Goal: Information Seeking & Learning: Learn about a topic

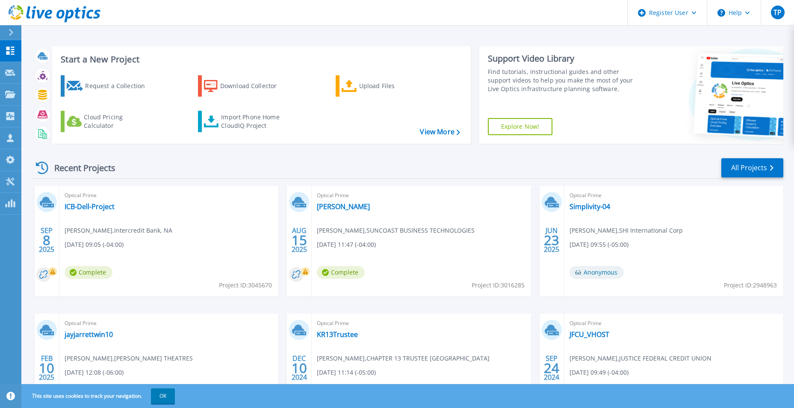
click at [339, 206] on div "Optical Prime [PERSON_NAME] , SUNCOAST BUSINESS TECHNOLOGIES [DATE] 11:47 (-04:…" at bounding box center [421, 241] width 219 height 111
click at [92, 208] on link "ICB-Dell-Project" at bounding box center [90, 206] width 50 height 9
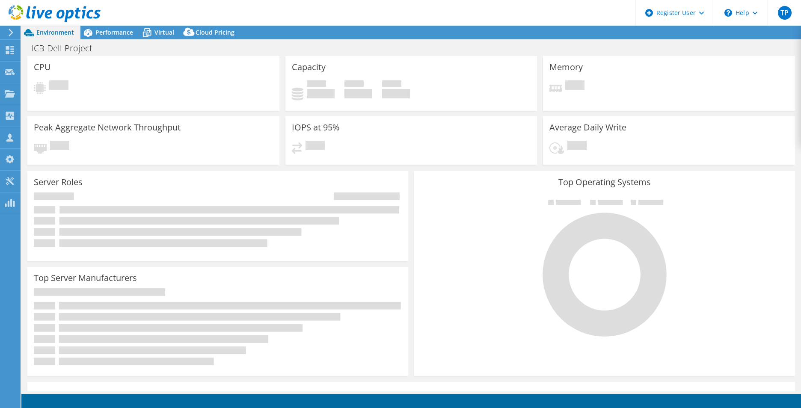
select select "USD"
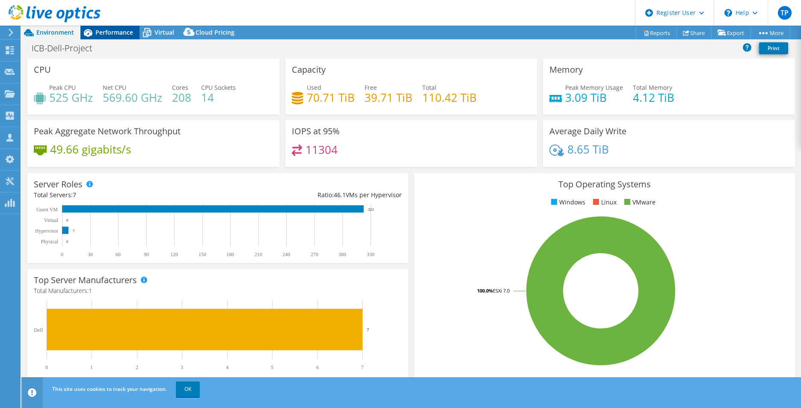
click at [115, 31] on span "Performance" at bounding box center [114, 32] width 38 height 8
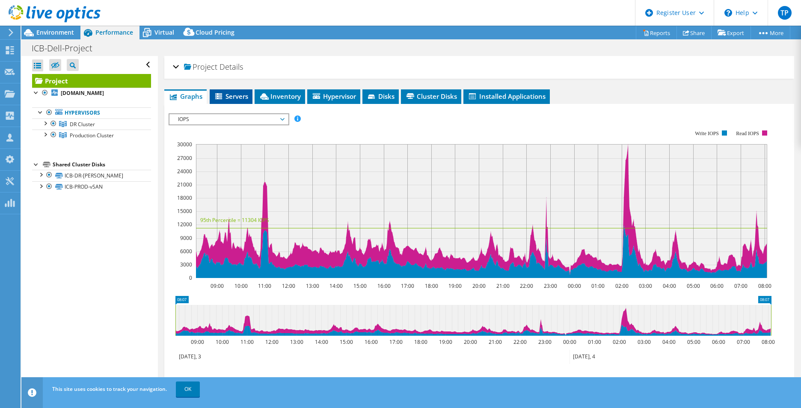
click at [236, 96] on span "Servers" at bounding box center [231, 96] width 34 height 9
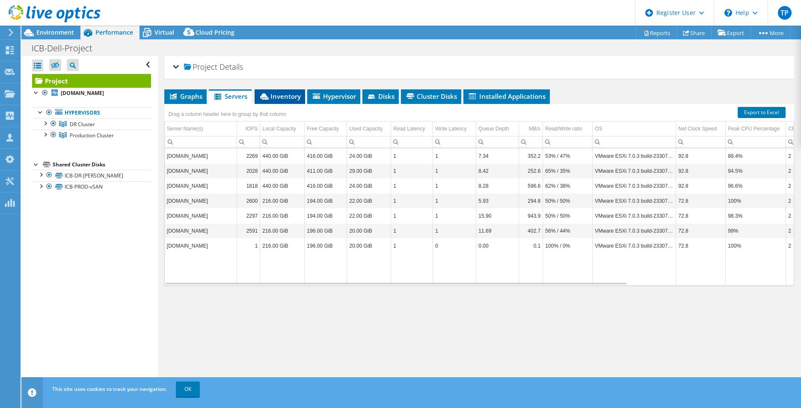
click at [285, 94] on span "Inventory" at bounding box center [280, 96] width 42 height 9
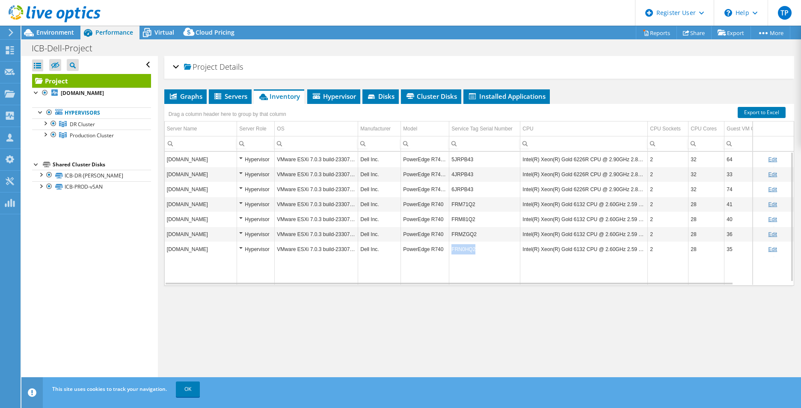
drag, startPoint x: 482, startPoint y: 249, endPoint x: 450, endPoint y: 247, distance: 32.1
click at [450, 247] on td "FRN0HQ2" at bounding box center [484, 249] width 71 height 15
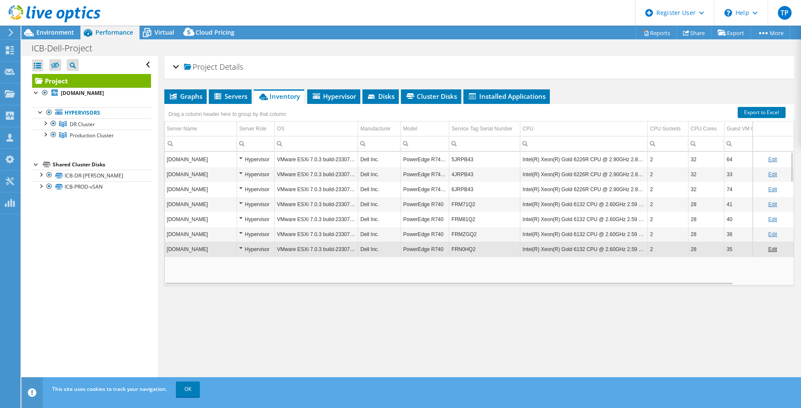
copy td "FRN0HQ2"
drag, startPoint x: 484, startPoint y: 252, endPoint x: 452, endPoint y: 251, distance: 31.7
click at [452, 251] on td "FRN0HQ2" at bounding box center [484, 249] width 71 height 15
click at [469, 247] on td "FRN0HQ2" at bounding box center [484, 249] width 71 height 15
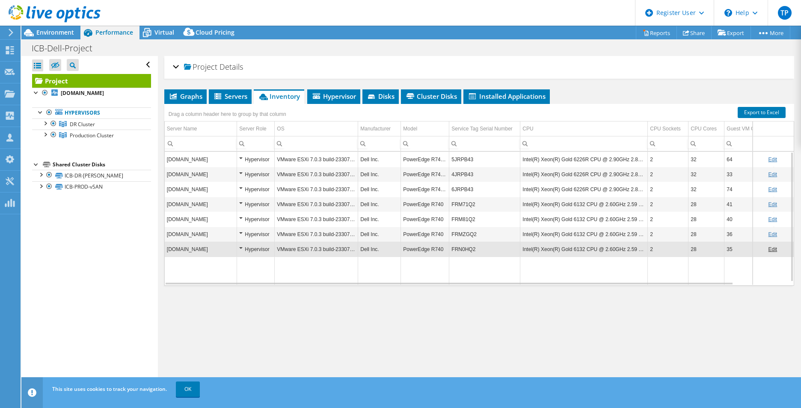
click at [466, 250] on td "FRN0HQ2" at bounding box center [484, 249] width 71 height 15
drag, startPoint x: 486, startPoint y: 250, endPoint x: 450, endPoint y: 249, distance: 35.9
click at [450, 249] on td "FRN0HQ2" at bounding box center [484, 249] width 71 height 15
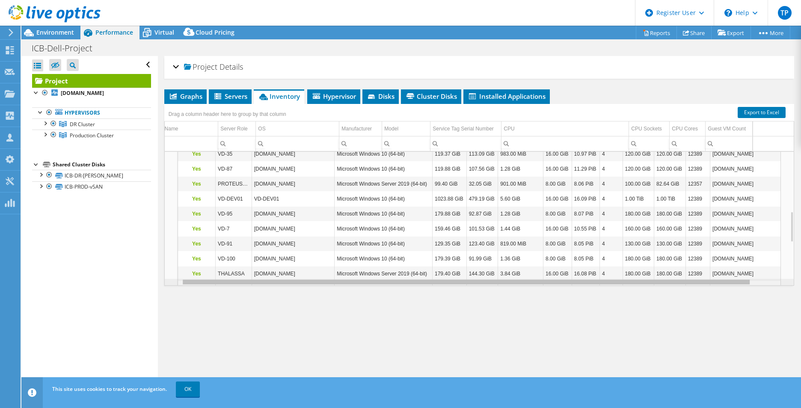
scroll to position [0, 59]
drag, startPoint x: 411, startPoint y: 283, endPoint x: 516, endPoint y: 272, distance: 105.4
click at [516, 272] on body "TP Dell User Tyler Prow Tyler.Prow@dell.com Dell My Profile Log Out \n Help Exp…" at bounding box center [400, 204] width 801 height 408
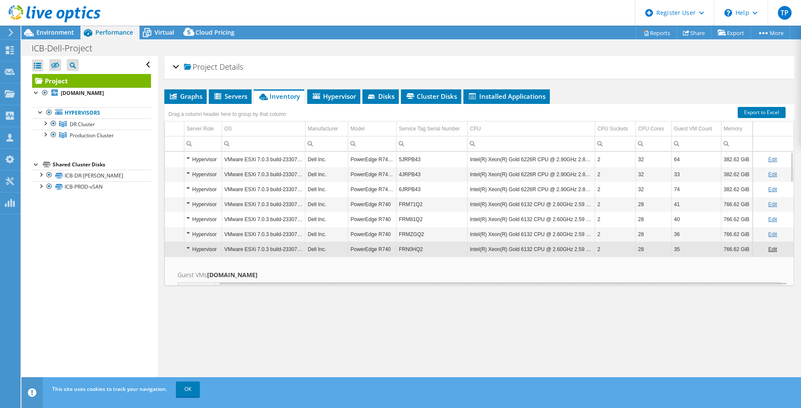
click at [565, 351] on div "Project Details Prepared for: Yoan Diaz, ydiaz@intercreditbank.com Account Inte…" at bounding box center [479, 223] width 643 height 335
click at [482, 63] on div "Project Details" at bounding box center [479, 67] width 613 height 18
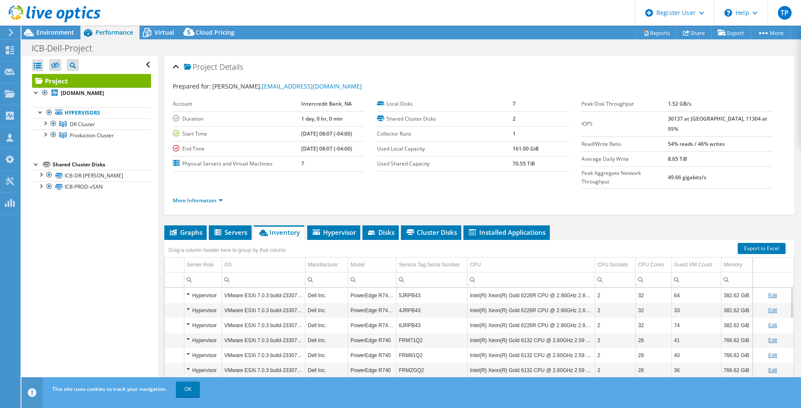
scroll to position [46, 0]
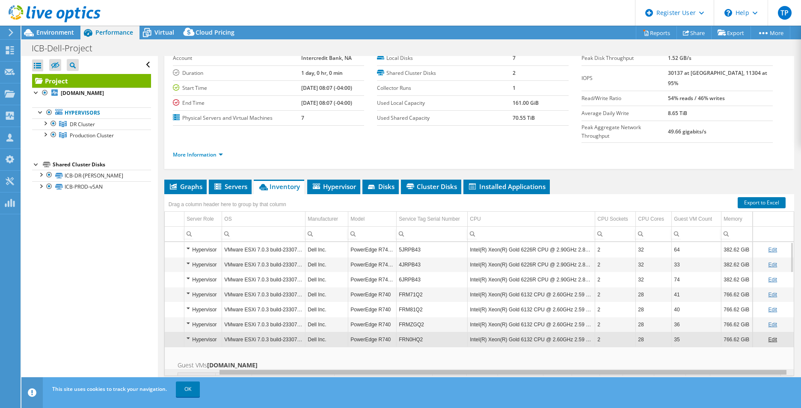
drag, startPoint x: 360, startPoint y: 356, endPoint x: 381, endPoint y: 356, distance: 20.6
click at [381, 356] on body "TP Dell User Tyler Prow Tyler.Prow@dell.com Dell My Profile Log Out \n Help Exp…" at bounding box center [400, 204] width 801 height 408
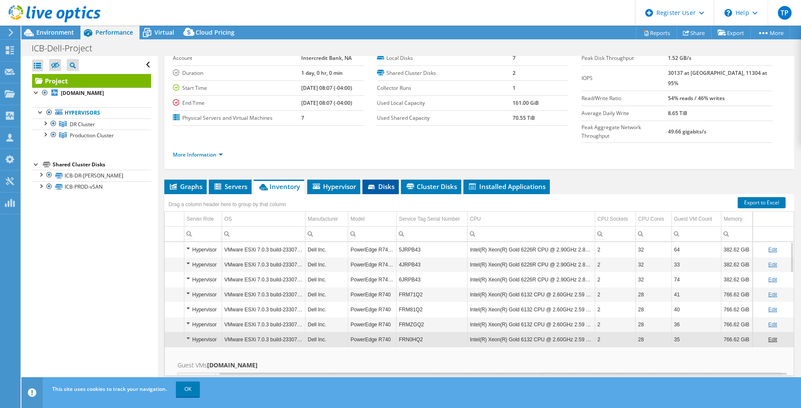
click at [371, 185] on icon at bounding box center [371, 187] width 7 height 4
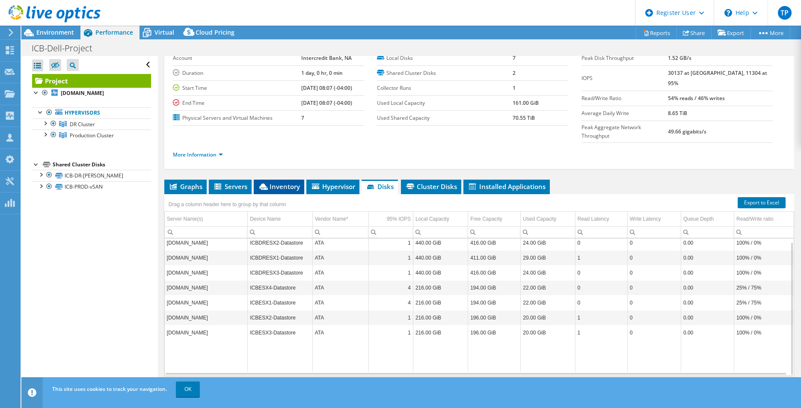
click at [288, 182] on span "Inventory" at bounding box center [279, 186] width 42 height 9
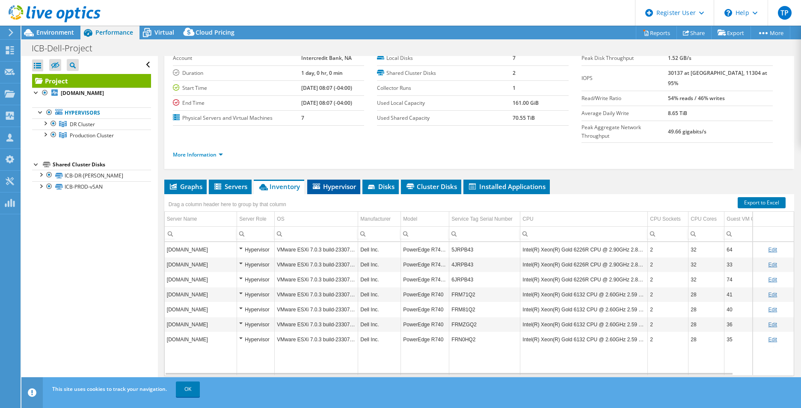
click at [342, 182] on span "Hypervisor" at bounding box center [333, 186] width 44 height 9
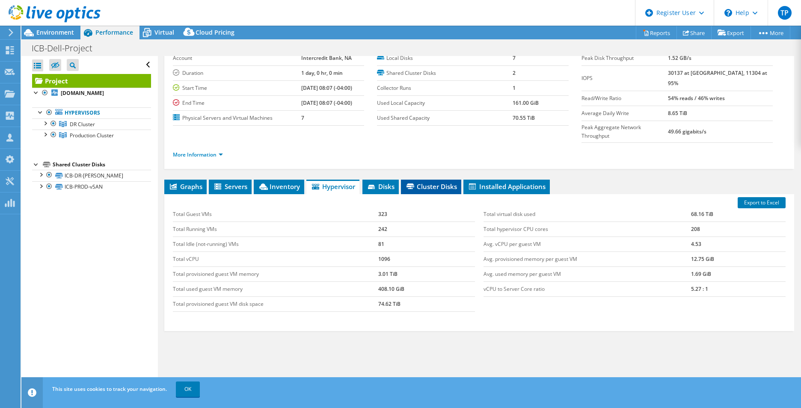
click at [403, 180] on li "Cluster Disks" at bounding box center [431, 187] width 60 height 15
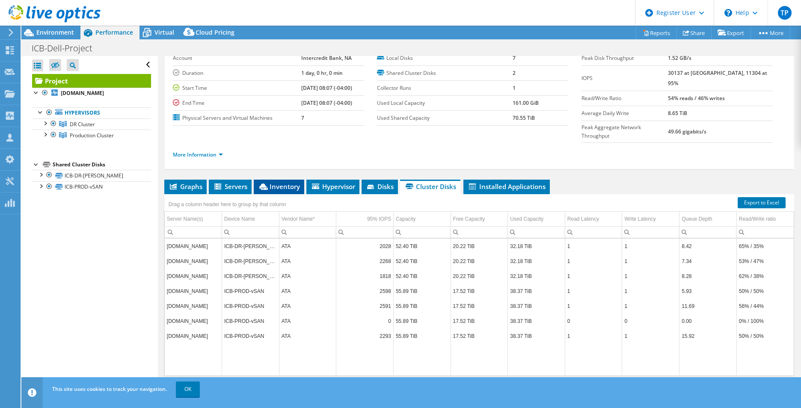
click at [265, 184] on icon at bounding box center [263, 187] width 9 height 6
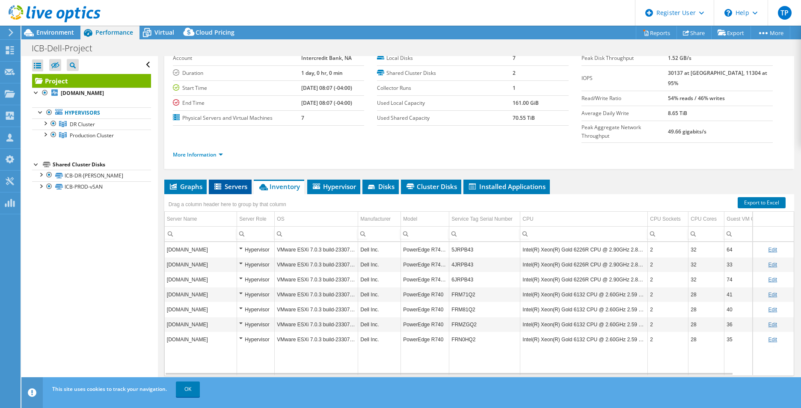
click at [236, 180] on li "Servers" at bounding box center [230, 187] width 43 height 15
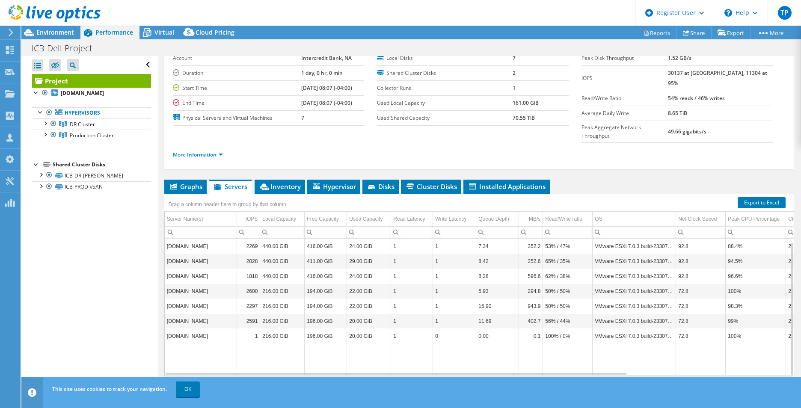
scroll to position [3, 0]
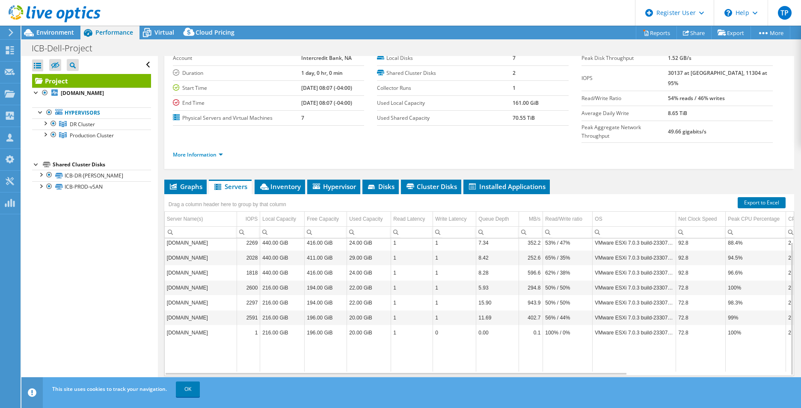
click at [273, 162] on div "Project Details Prepared for: Yoan Diaz, ydiaz@intercreditbank.com Account Inte…" at bounding box center [479, 209] width 643 height 398
click at [338, 182] on span "Hypervisor" at bounding box center [333, 186] width 44 height 9
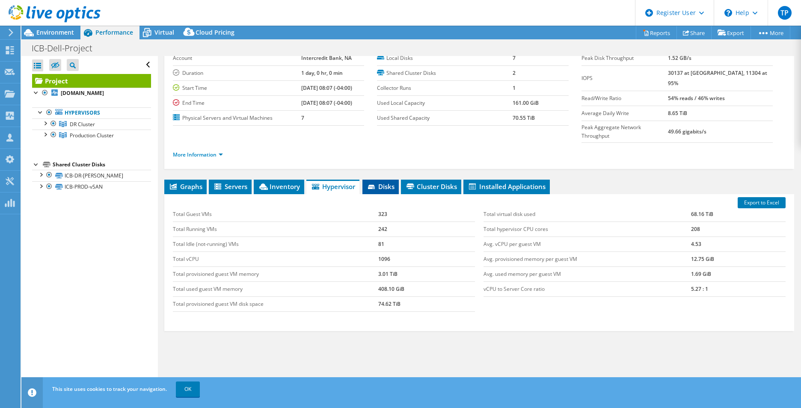
click at [376, 185] on icon at bounding box center [372, 188] width 9 height 6
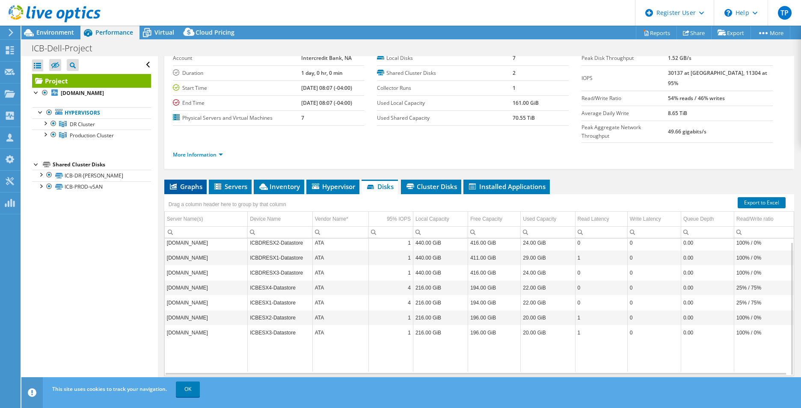
click at [184, 182] on span "Graphs" at bounding box center [186, 186] width 34 height 9
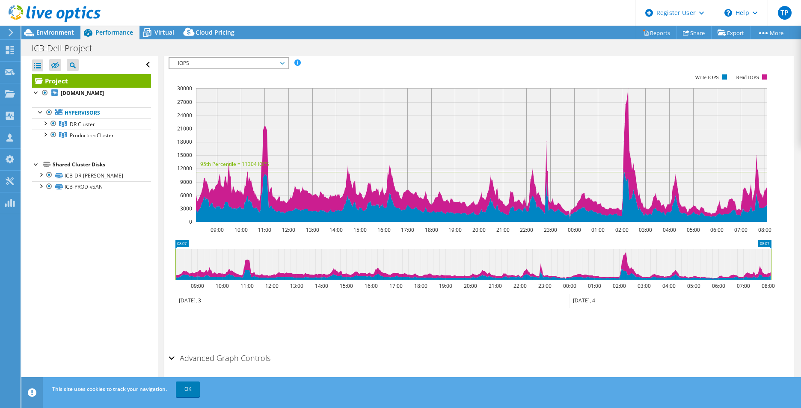
scroll to position [0, 0]
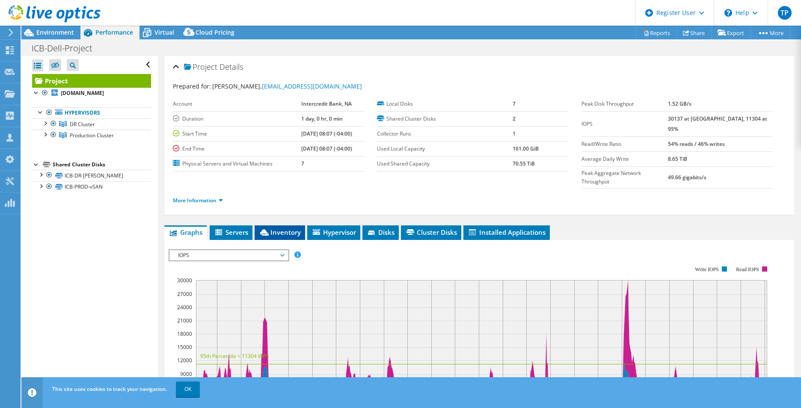
click at [281, 228] on span "Inventory" at bounding box center [280, 232] width 42 height 9
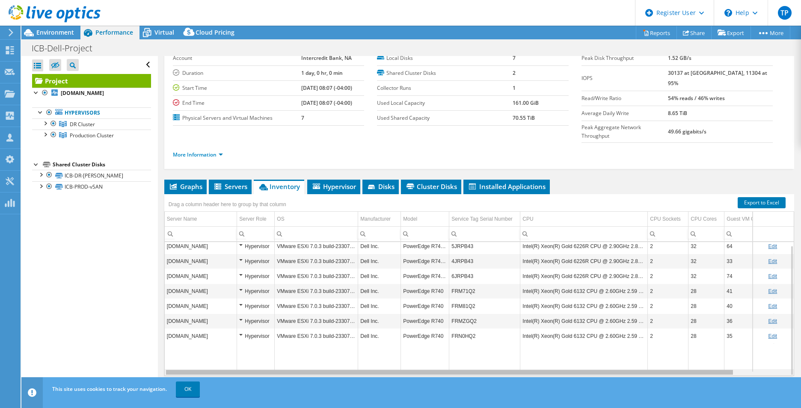
scroll to position [0, 59]
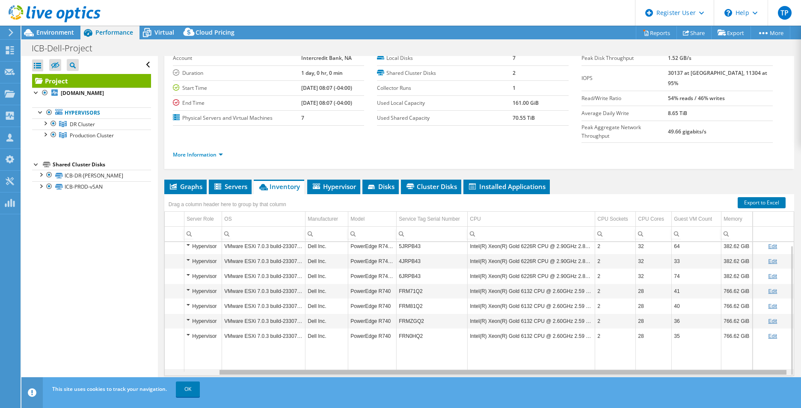
drag, startPoint x: 636, startPoint y: 357, endPoint x: 755, endPoint y: 356, distance: 118.5
click at [755, 356] on body "TP Dell User Tyler Prow Tyler.Prow@dell.com Dell My Profile Log Out \n Help Exp…" at bounding box center [400, 204] width 801 height 408
click at [500, 161] on div "Project Details Prepared for: Yoan Diaz, ydiaz@intercreditbank.com Account Inte…" at bounding box center [479, 209] width 643 height 398
click at [426, 158] on div "Project Details Prepared for: Yoan Diaz, ydiaz@intercreditbank.com Account Inte…" at bounding box center [479, 209] width 643 height 398
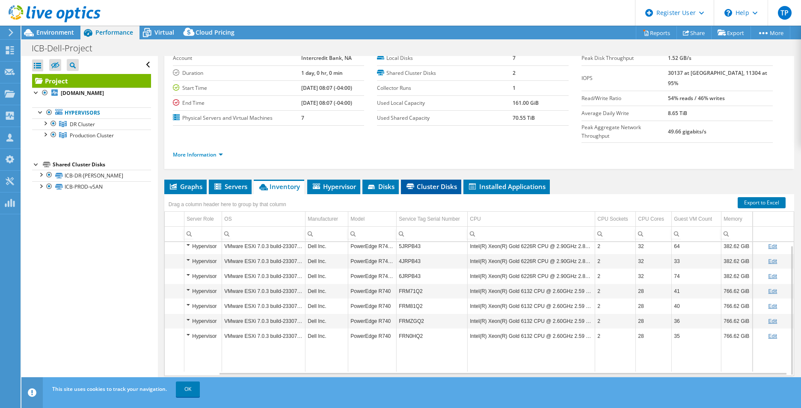
click at [430, 182] on span "Cluster Disks" at bounding box center [431, 186] width 52 height 9
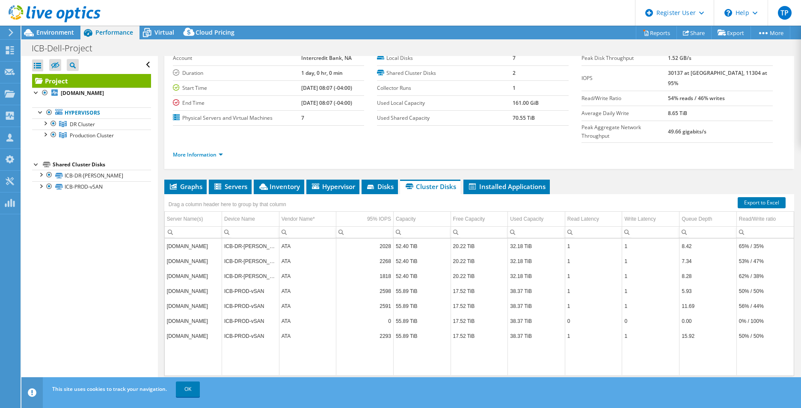
click at [374, 161] on div "Project Details Prepared for: Yoan Diaz, ydiaz@intercreditbank.com Account Inte…" at bounding box center [479, 209] width 643 height 398
click at [382, 182] on span "Disks" at bounding box center [380, 186] width 28 height 9
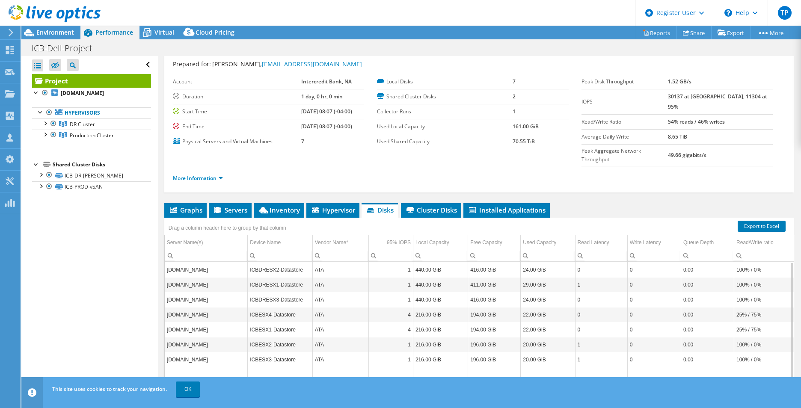
scroll to position [0, 0]
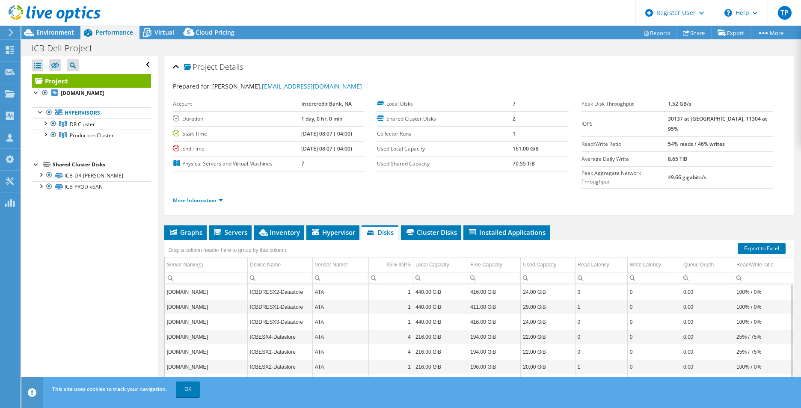
click at [302, 207] on div "Project Details Prepared for: Yoan Diaz, ydiaz@intercreditbank.com Account Inte…" at bounding box center [479, 255] width 643 height 398
click at [297, 228] on span "Inventory" at bounding box center [279, 232] width 42 height 9
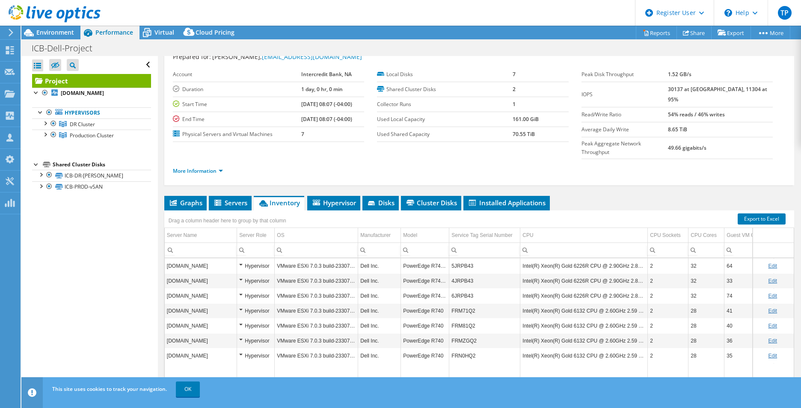
scroll to position [46, 0]
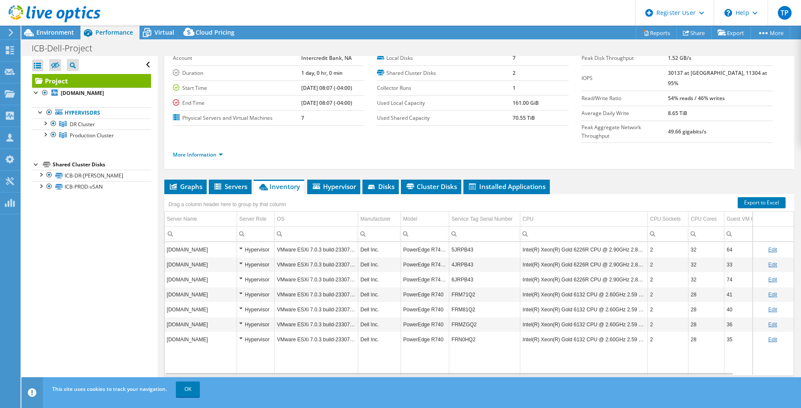
click at [459, 359] on div "icbdresx2.intercreditbank.com Hypervisor VMware ESXi 7.0.3 build-23307199 Dell …" at bounding box center [479, 309] width 630 height 134
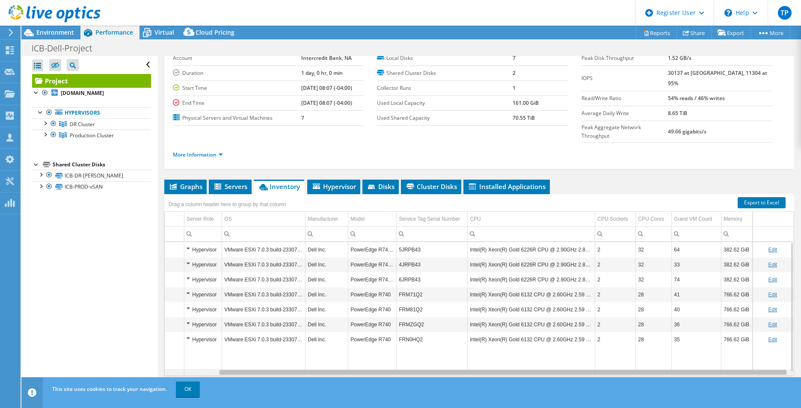
drag, startPoint x: 459, startPoint y: 357, endPoint x: 610, endPoint y: 369, distance: 151.5
click at [610, 369] on body "TP Dell User Tyler Prow Tyler.Prow@dell.com Dell My Profile Log Out \n Help Exp…" at bounding box center [400, 204] width 801 height 408
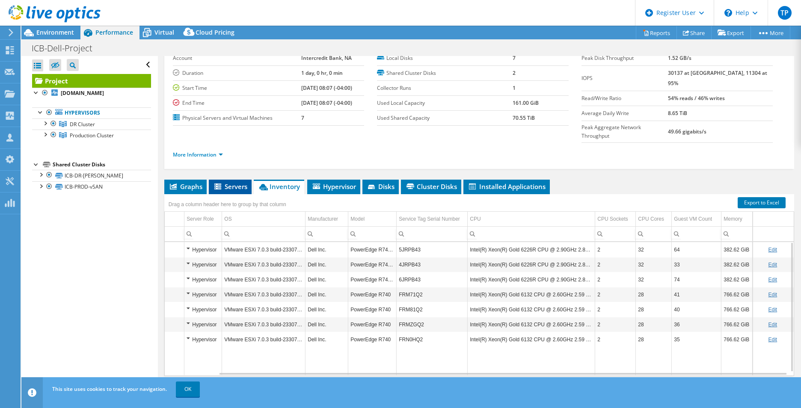
click at [227, 182] on span "Servers" at bounding box center [230, 186] width 34 height 9
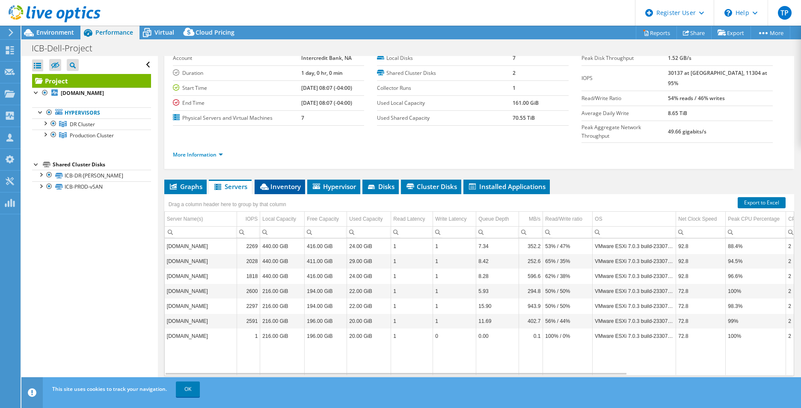
click at [267, 184] on icon at bounding box center [264, 187] width 9 height 6
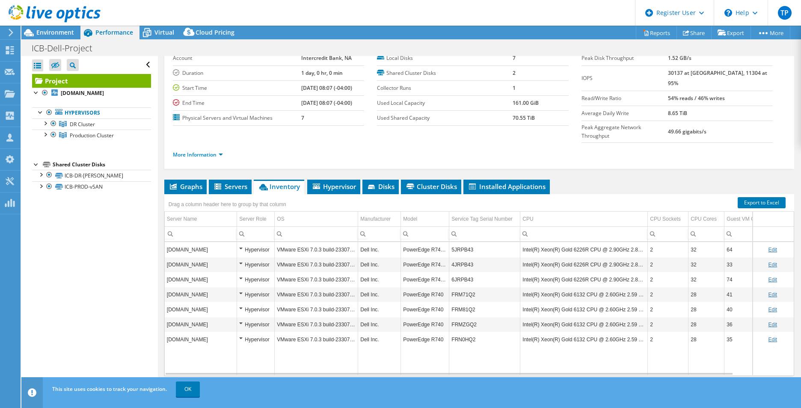
scroll to position [0, 0]
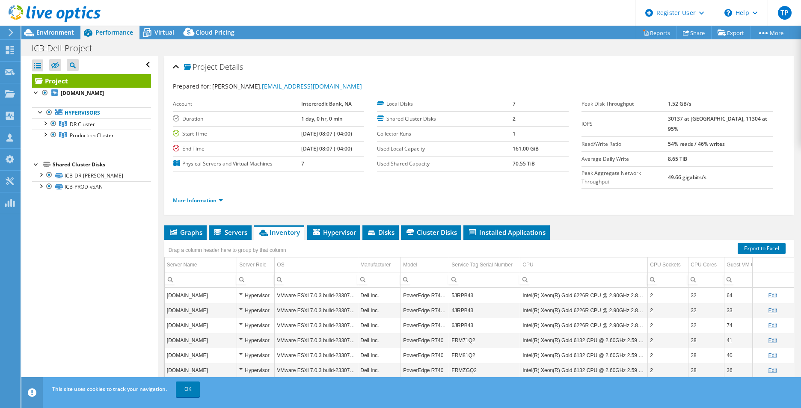
click at [56, 28] on div at bounding box center [50, 14] width 101 height 29
click at [57, 36] on span "Environment" at bounding box center [55, 32] width 38 height 8
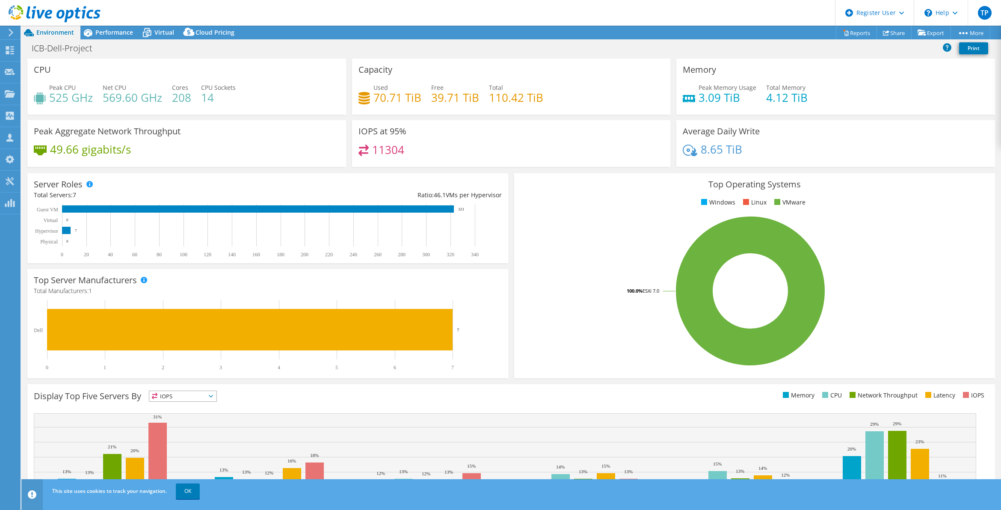
select select "USD"
